Goal: Transaction & Acquisition: Purchase product/service

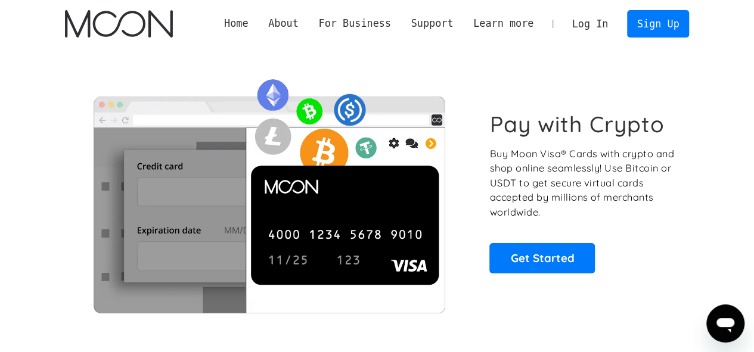
click at [598, 23] on link "Log In" at bounding box center [590, 24] width 56 height 26
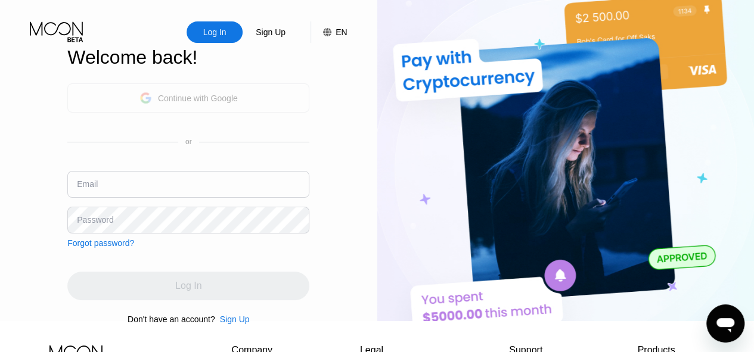
click at [265, 97] on div "Continue with Google" at bounding box center [188, 97] width 242 height 29
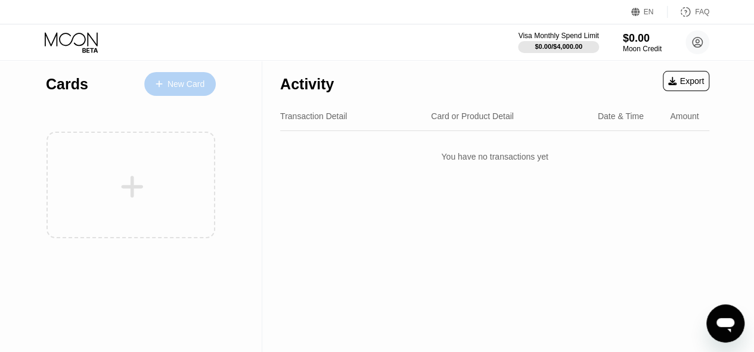
click at [182, 77] on div "New Card" at bounding box center [179, 84] width 71 height 24
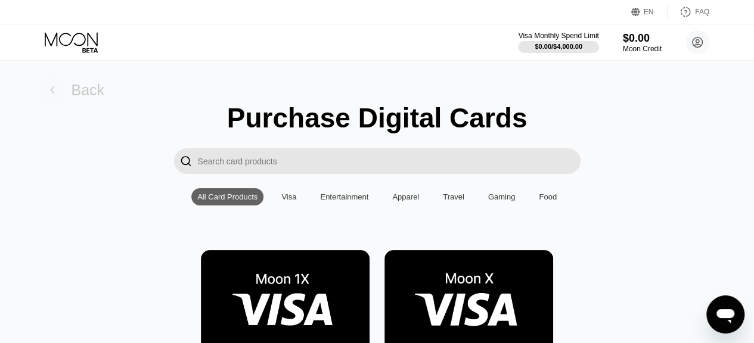
click at [52, 91] on rect at bounding box center [53, 90] width 24 height 24
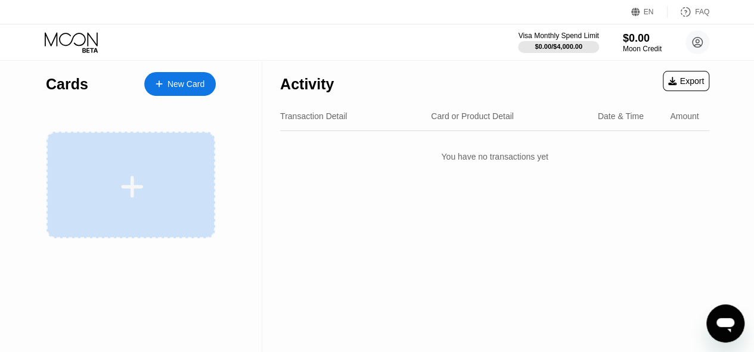
click at [170, 153] on div at bounding box center [130, 185] width 169 height 107
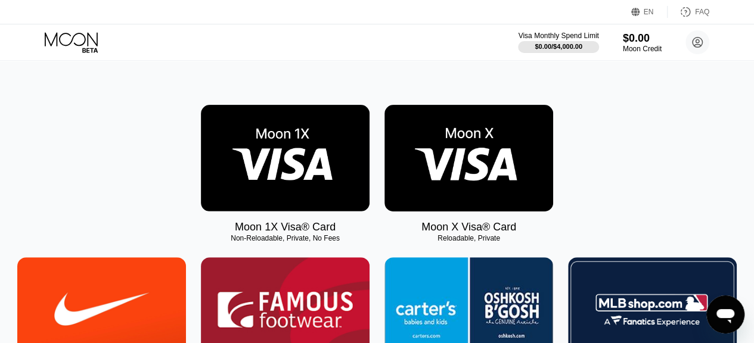
scroll to position [145, 0]
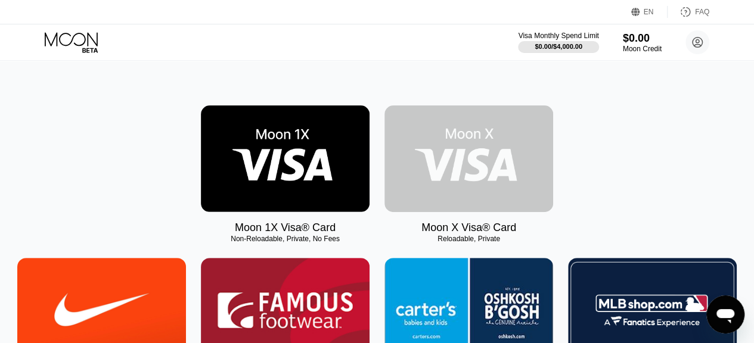
click at [460, 191] on img at bounding box center [468, 158] width 169 height 107
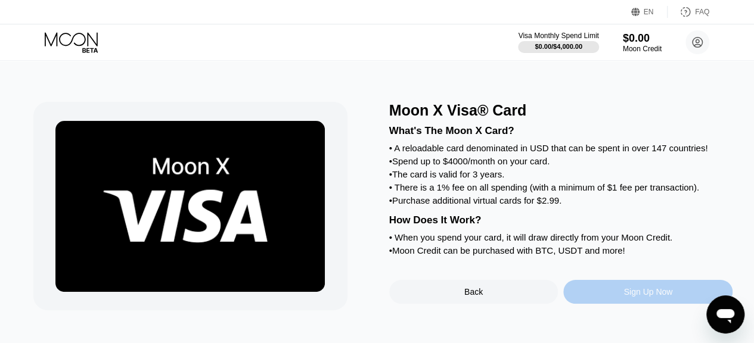
click at [648, 304] on div "Sign Up Now" at bounding box center [647, 292] width 169 height 24
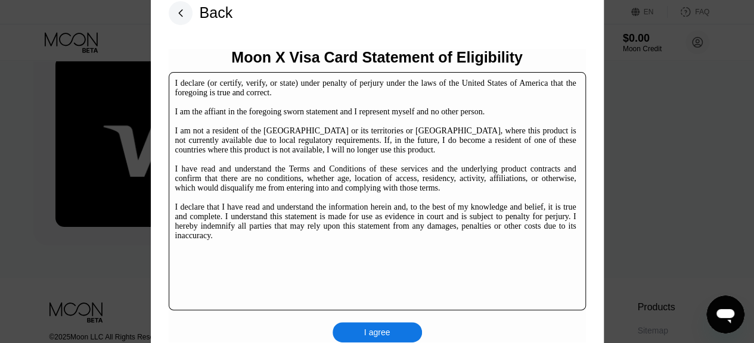
scroll to position [66, 0]
click at [393, 332] on div "I agree" at bounding box center [376, 332] width 89 height 20
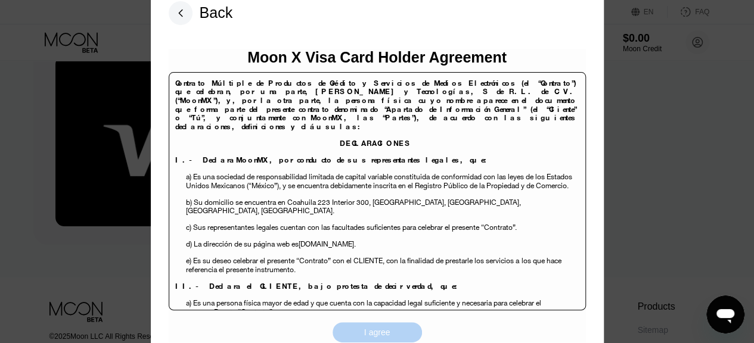
click at [393, 332] on div "I agree" at bounding box center [376, 332] width 89 height 20
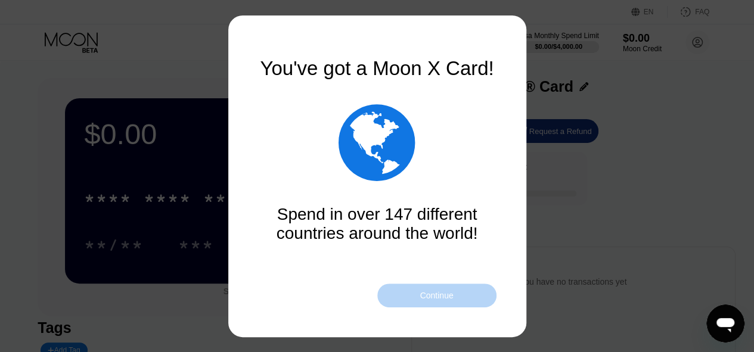
click at [434, 302] on div "Continue" at bounding box center [436, 296] width 119 height 24
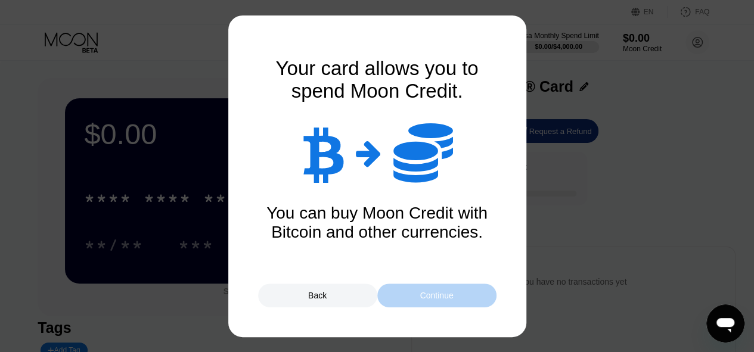
click at [442, 302] on div "Continue" at bounding box center [436, 296] width 119 height 24
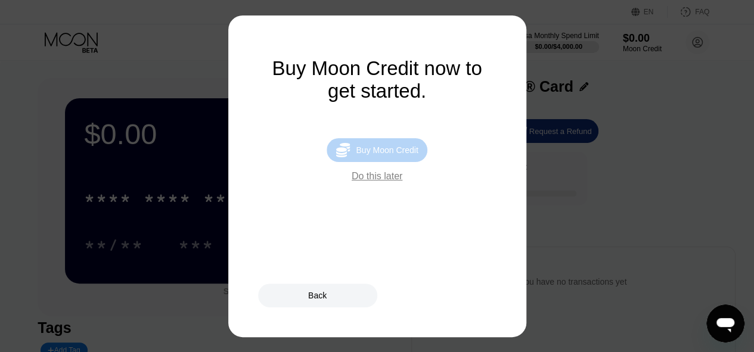
click at [381, 154] on div "Buy Moon Credit" at bounding box center [387, 150] width 62 height 10
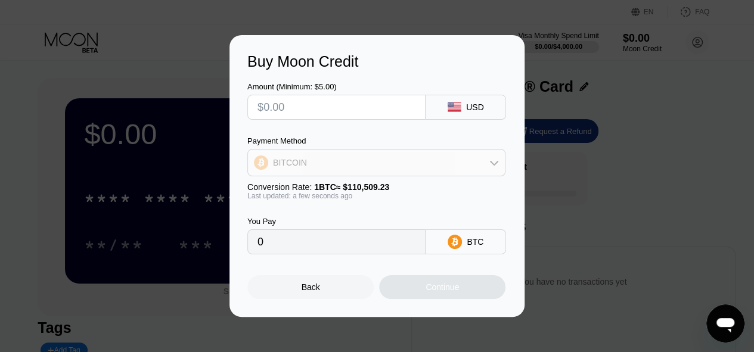
click at [371, 157] on div "BITCOIN" at bounding box center [376, 163] width 257 height 24
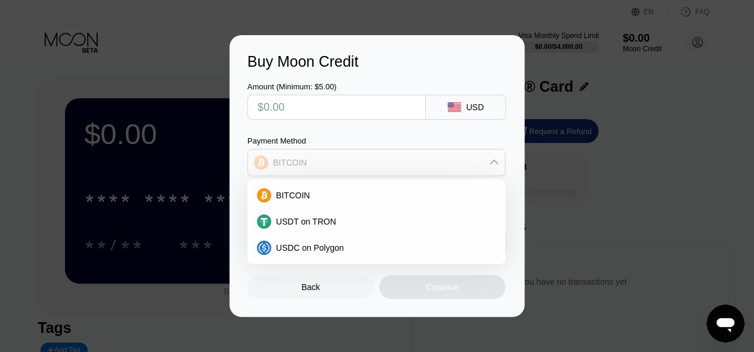
click at [371, 157] on div "BITCOIN" at bounding box center [376, 163] width 257 height 24
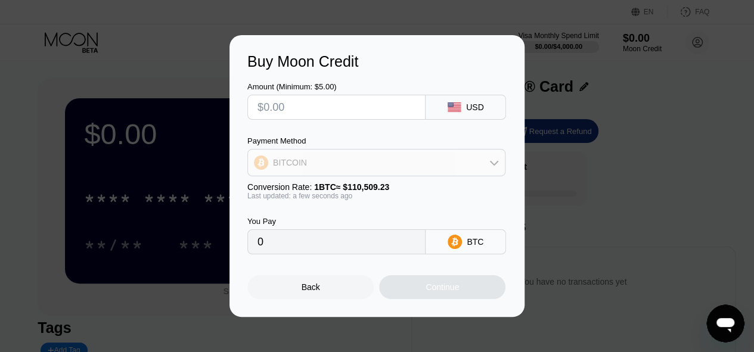
click at [371, 157] on div "BITCOIN" at bounding box center [376, 163] width 257 height 24
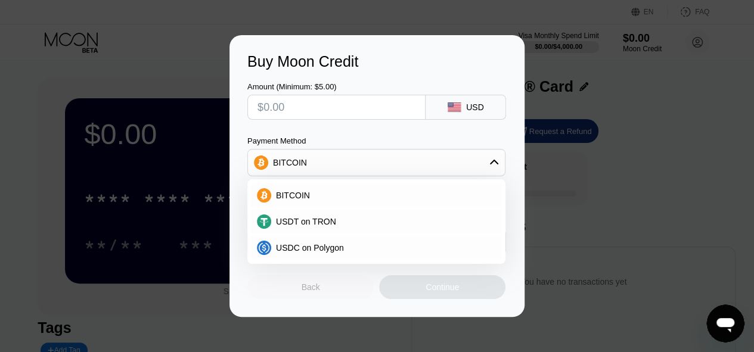
click at [309, 298] on div "Back" at bounding box center [310, 287] width 126 height 24
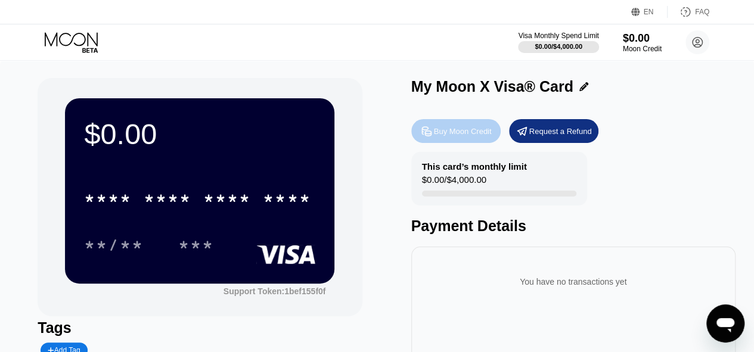
click at [455, 136] on div "Buy Moon Credit" at bounding box center [463, 131] width 58 height 10
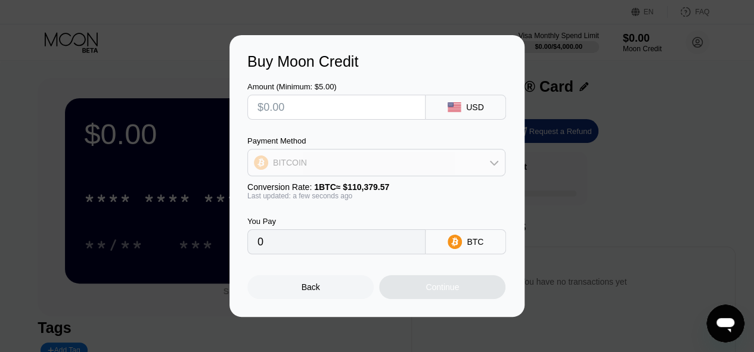
click at [289, 161] on div "BITCOIN" at bounding box center [290, 163] width 34 height 10
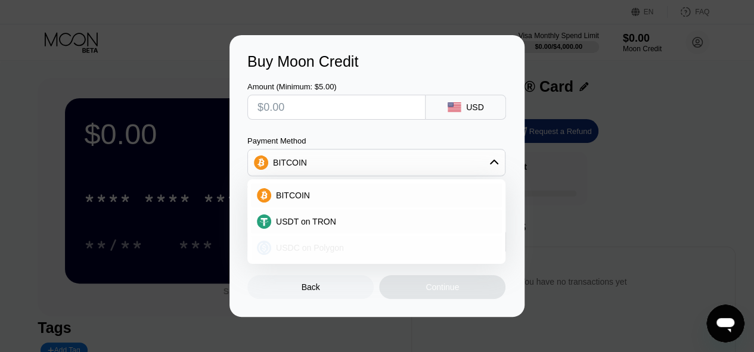
click at [311, 244] on span "USDC on Polygon" at bounding box center [310, 248] width 68 height 10
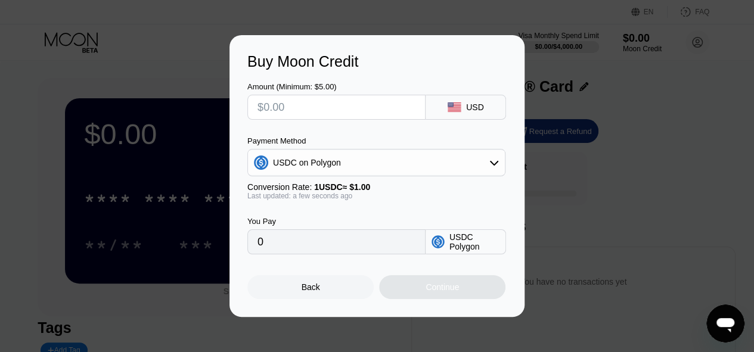
click at [268, 108] on input "text" at bounding box center [336, 107] width 158 height 24
type input "$1"
type input "1.00000000"
type input "$19"
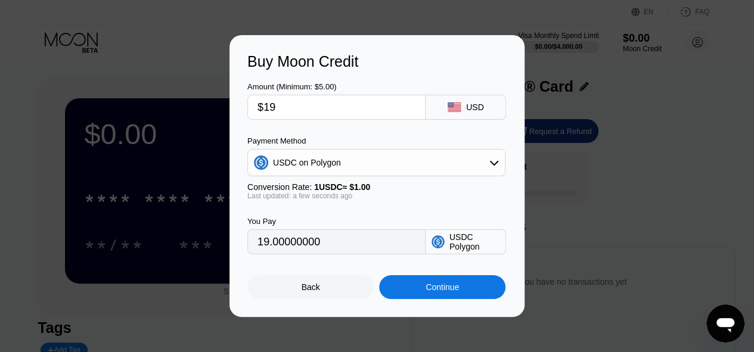
type input "19.00000000"
type input "$1"
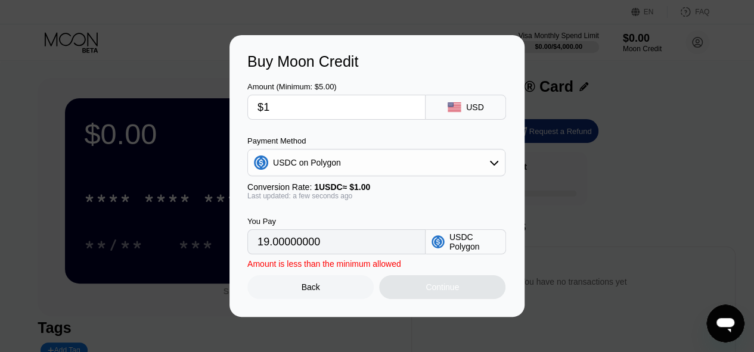
type input "1.00000000"
type input "$18"
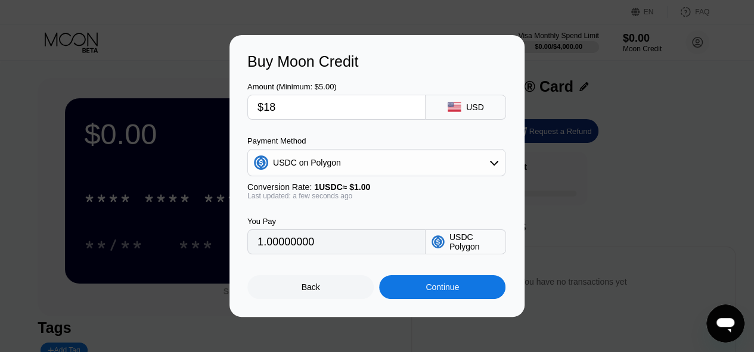
type input "18.00000000"
type input "$1"
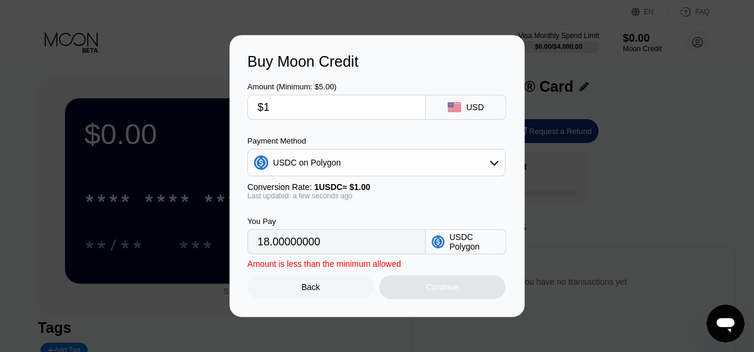
type input "1.00000000"
type input "0"
type input "$1"
type input "1.00000000"
type input "$10"
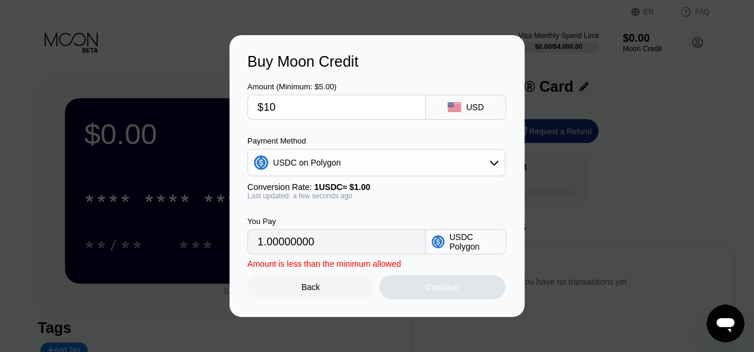
type input "10.00000000"
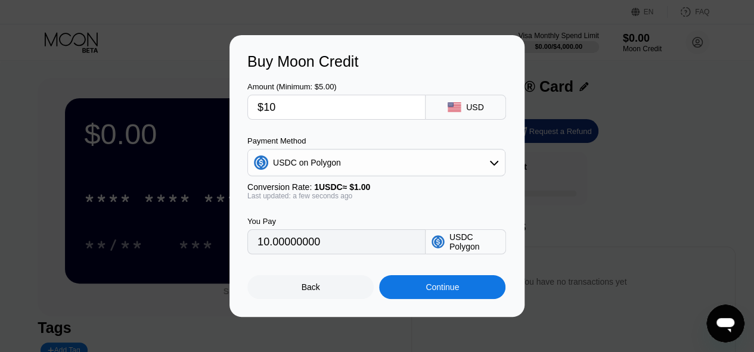
type input "$1"
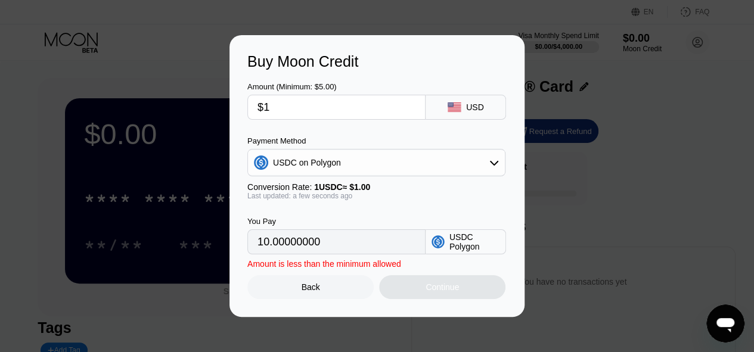
type input "1.00000000"
type input "$11"
type input "11.00000000"
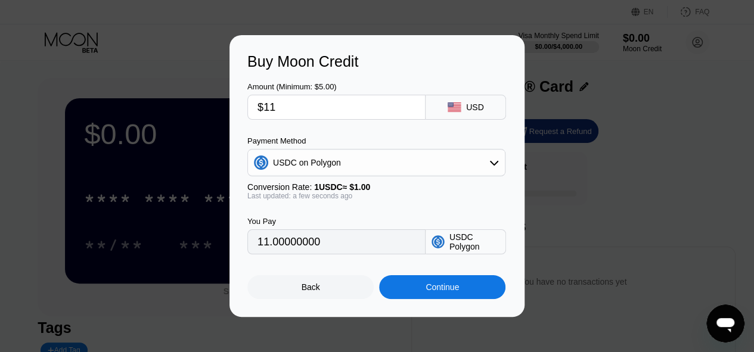
type input "$11"
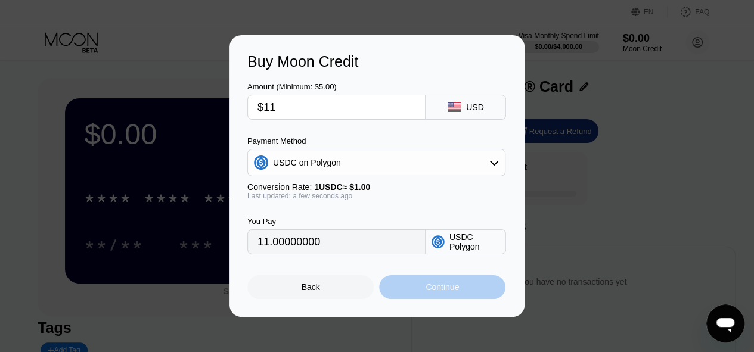
click at [441, 282] on div "Continue" at bounding box center [442, 287] width 126 height 24
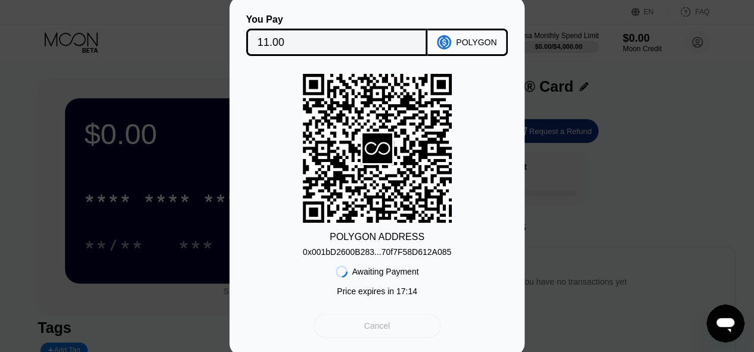
click at [399, 319] on div "Cancel" at bounding box center [376, 326] width 127 height 24
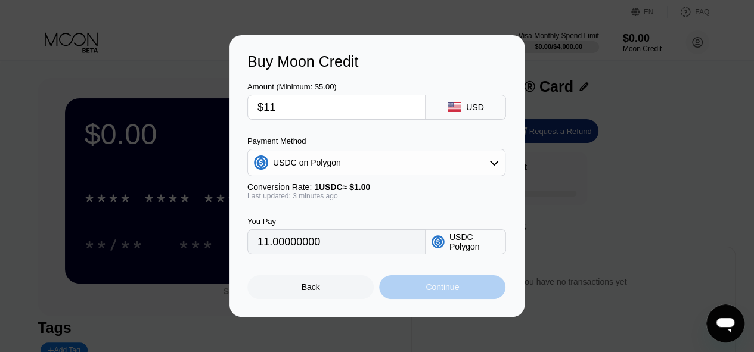
click at [428, 292] on div "Continue" at bounding box center [441, 287] width 33 height 10
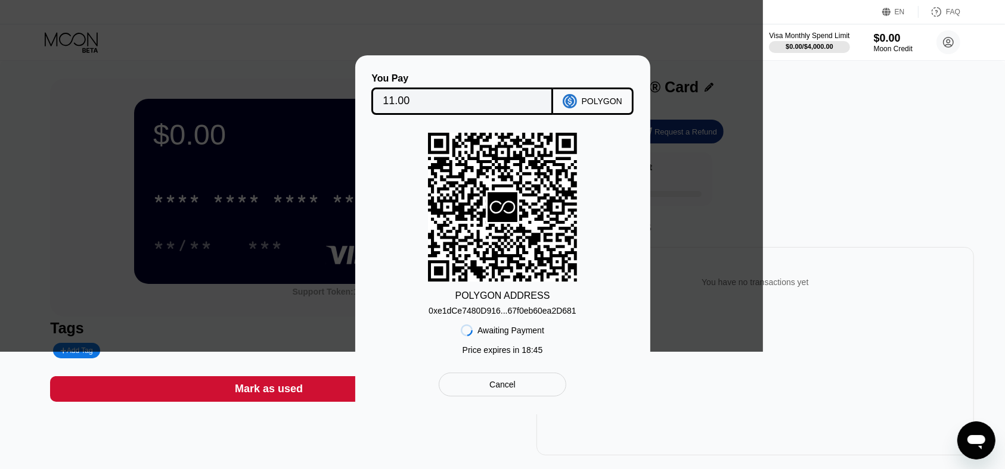
drag, startPoint x: 0, startPoint y: 0, endPoint x: 574, endPoint y: 343, distance: 668.8
click at [574, 343] on div "POLYGON ADDRESS 0xe1dCe7480D916...67f0eb60ea2D681 Awaiting Payment Price expire…" at bounding box center [502, 247] width 259 height 228
click at [528, 352] on div "Cancel" at bounding box center [502, 385] width 127 height 24
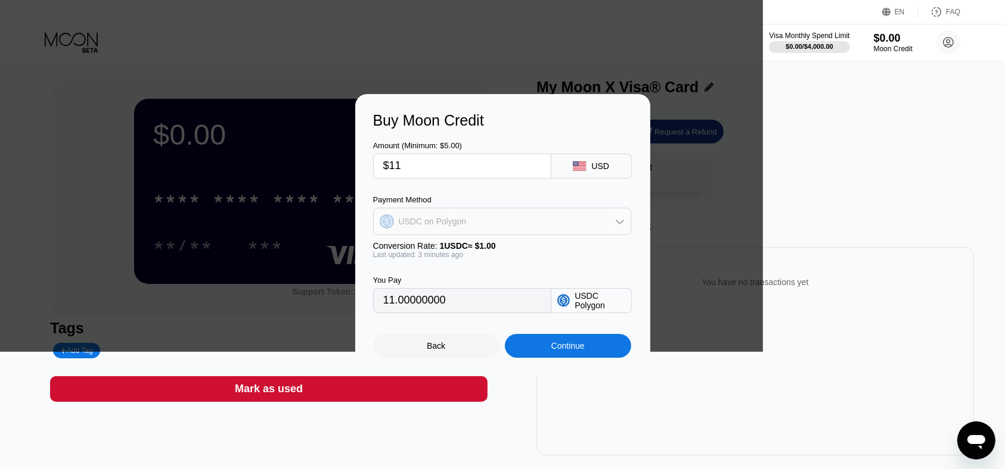
click at [579, 221] on div "USDC on Polygon" at bounding box center [502, 222] width 257 height 24
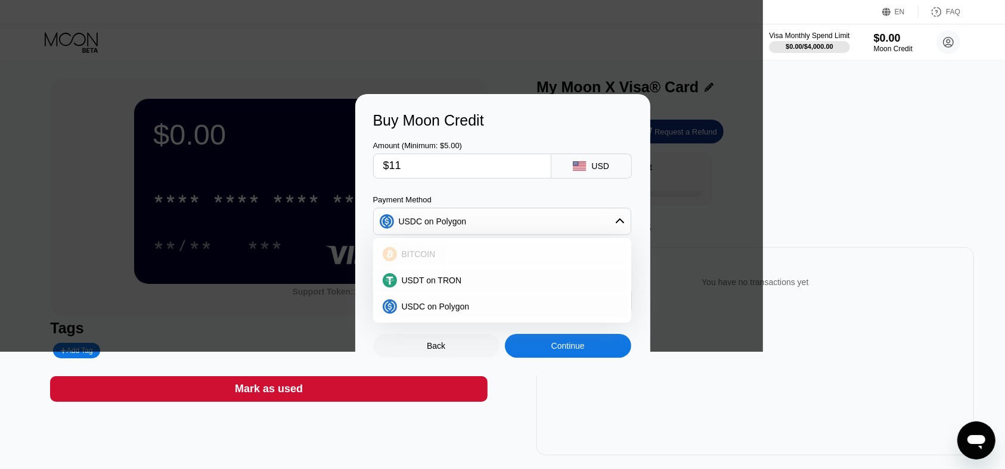
click at [556, 251] on div "BITCOIN" at bounding box center [509, 255] width 225 height 10
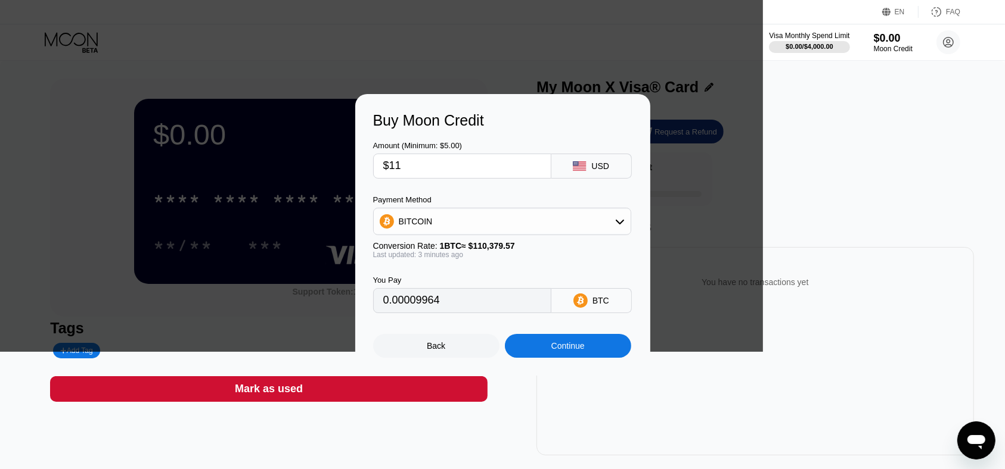
click at [530, 205] on div "Payment Method BITCOIN" at bounding box center [502, 215] width 258 height 40
click at [525, 213] on div "BITCOIN" at bounding box center [502, 222] width 257 height 24
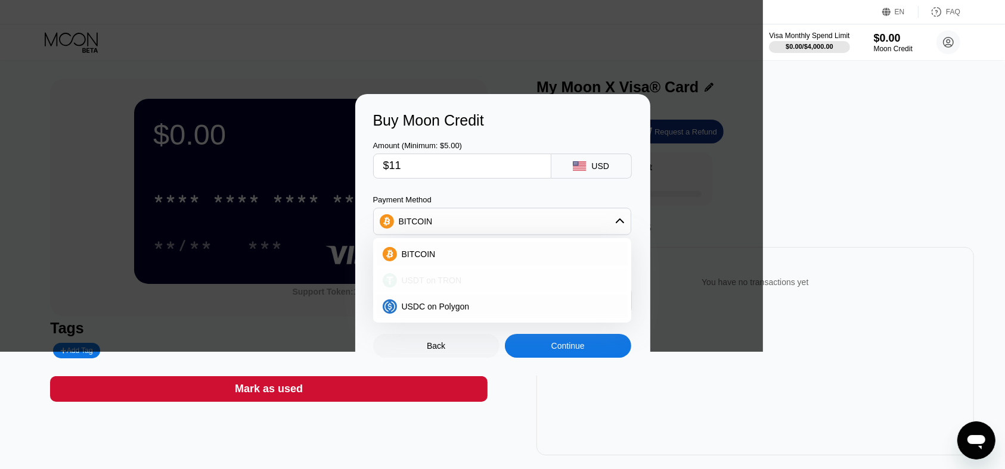
click at [424, 276] on span "USDT on TRON" at bounding box center [432, 281] width 60 height 10
type input "11.11"
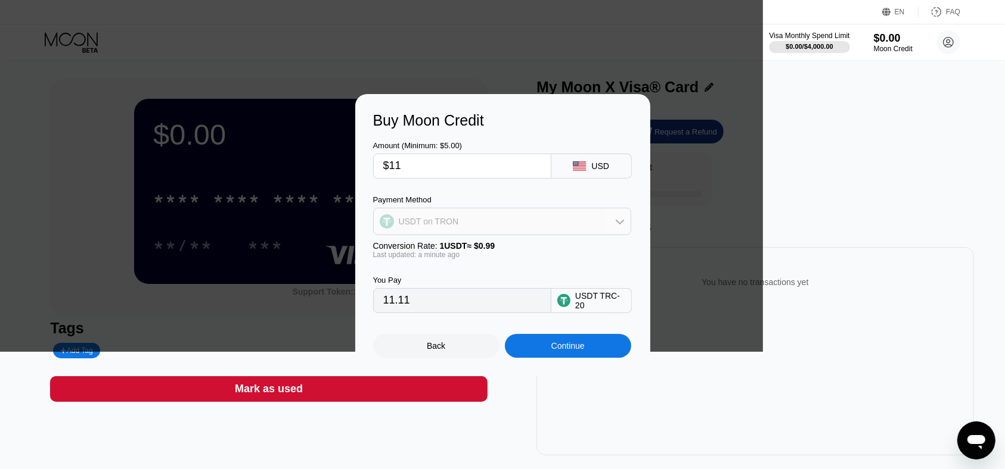
click at [455, 224] on div "USDT on TRON" at bounding box center [502, 222] width 257 height 24
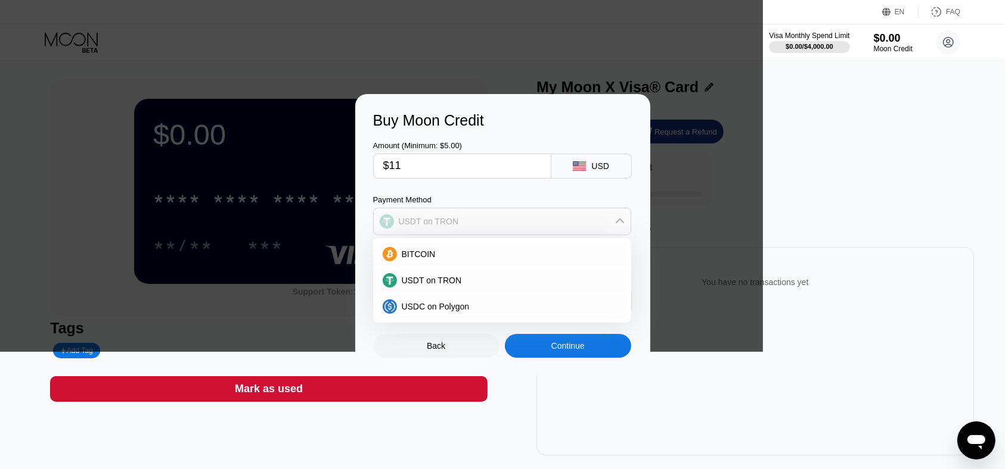
click at [455, 224] on div "USDT on TRON" at bounding box center [502, 222] width 257 height 24
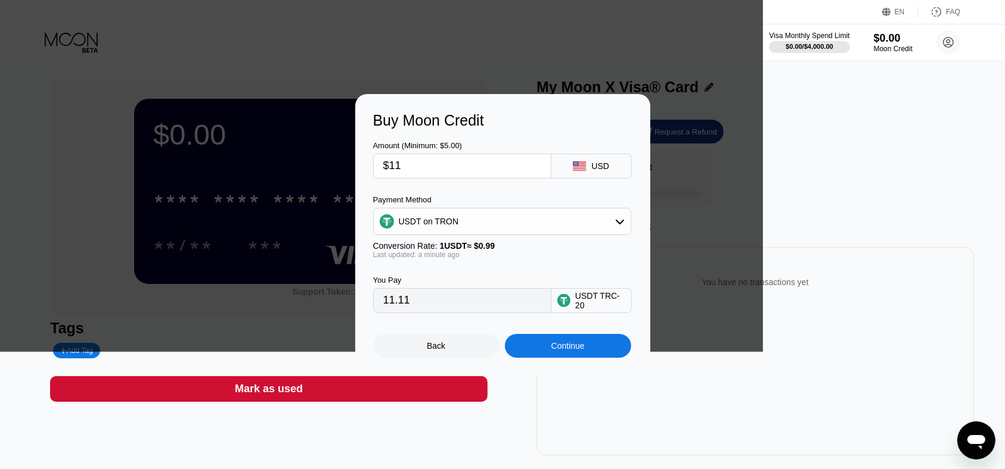
click at [469, 164] on input "$11" at bounding box center [462, 166] width 158 height 24
type input "$113"
type input "114.14"
type input "$11"
type input "11.11"
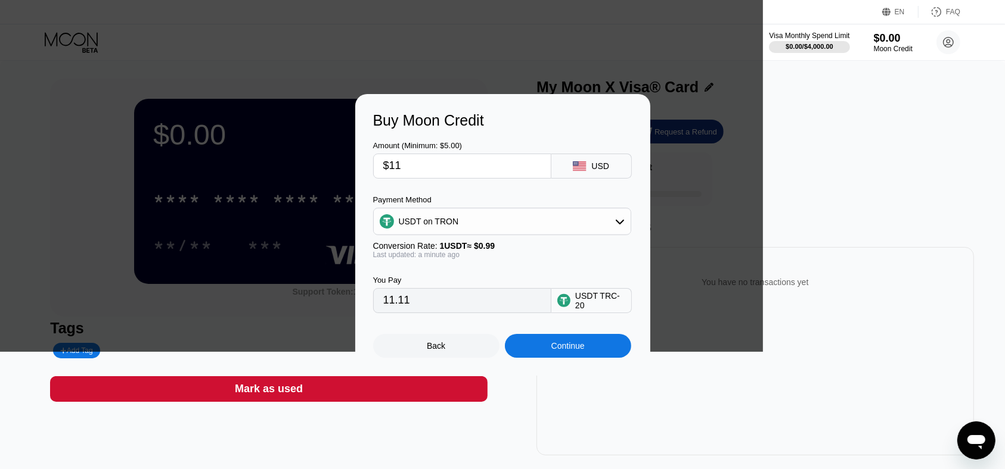
type input "$113"
type input "114.14"
type input "$11"
type input "11.11"
type input "$1"
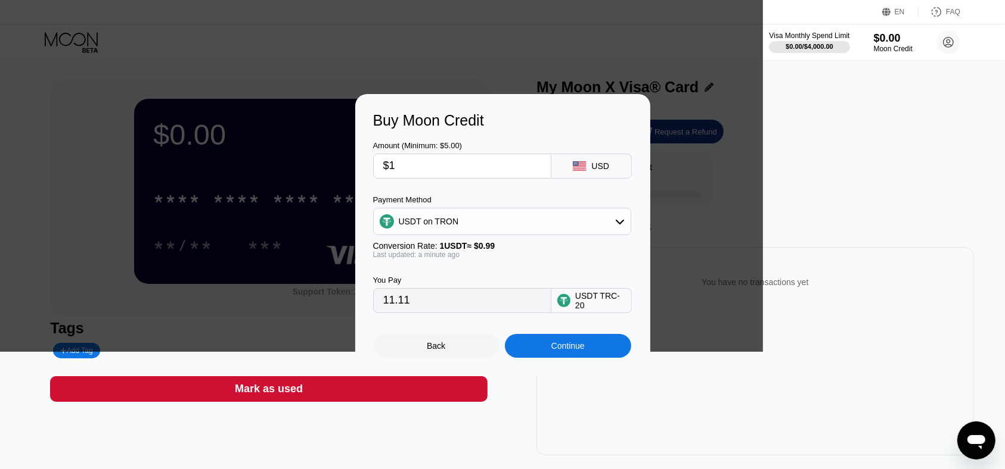
type input "1.01"
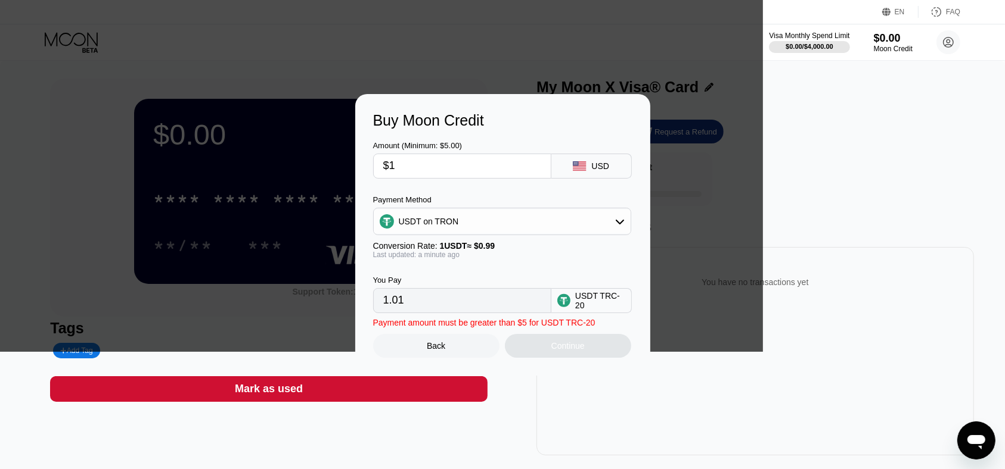
type input "$13"
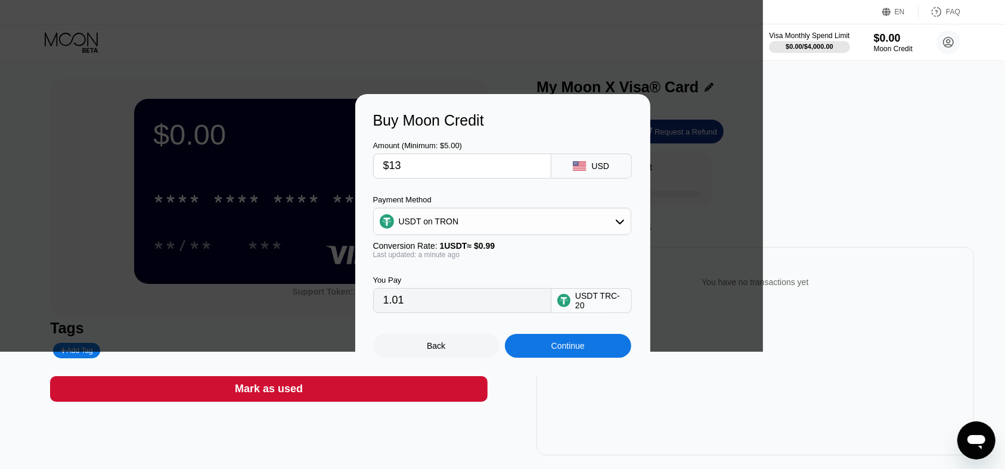
type input "13.13"
type input "$13"
click at [579, 351] on div "Continue" at bounding box center [567, 346] width 33 height 10
